Goal: Task Accomplishment & Management: Manage account settings

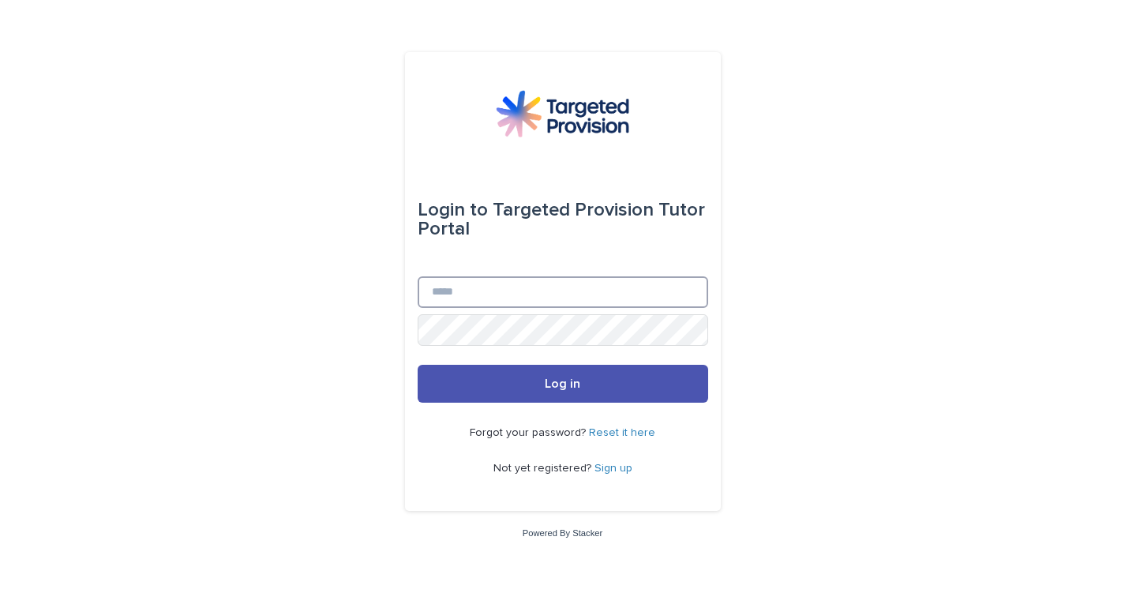
type input "**********"
click at [526, 380] on button "Log in" at bounding box center [563, 384] width 291 height 38
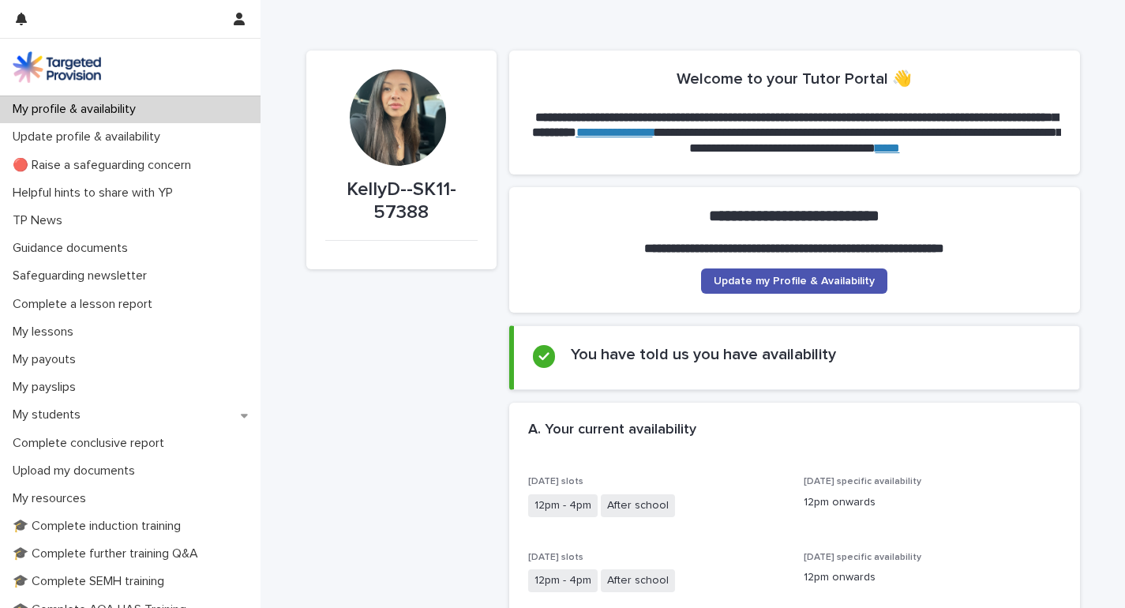
click at [758, 279] on span "Update my Profile & Availability" at bounding box center [794, 281] width 161 height 11
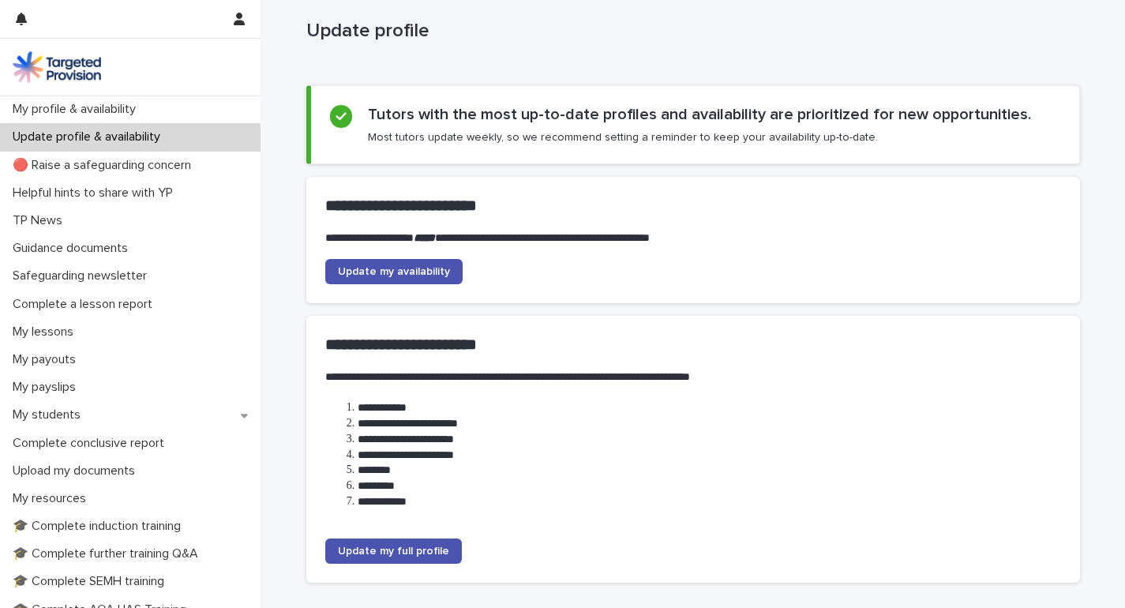
scroll to position [46, 0]
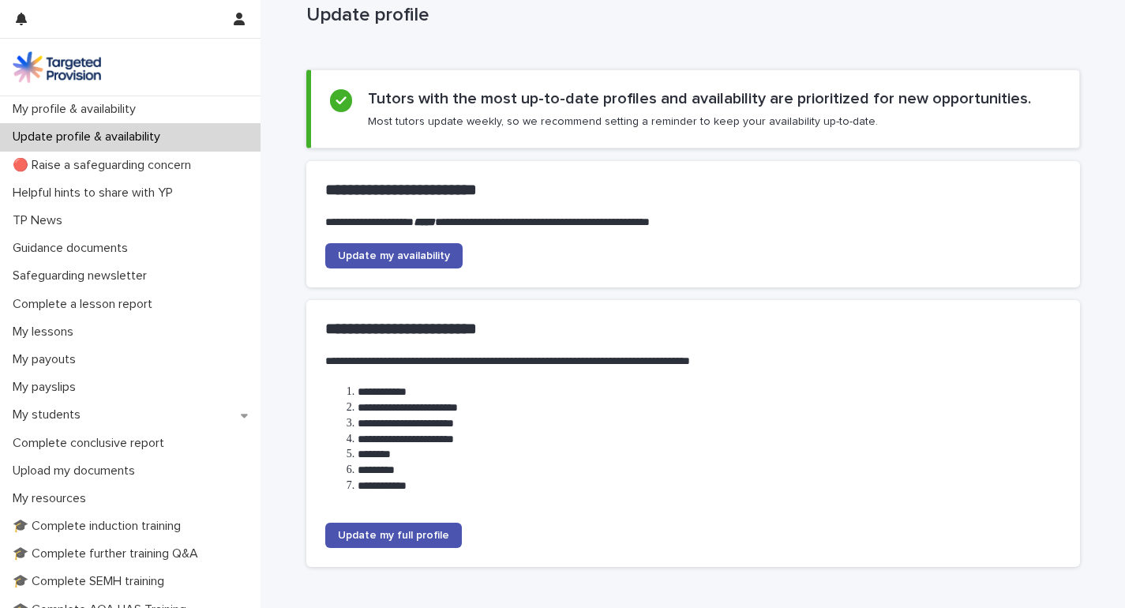
click at [404, 259] on span "Update my availability" at bounding box center [394, 255] width 112 height 11
click at [128, 110] on p "My profile & availability" at bounding box center [77, 109] width 142 height 15
